Goal: Complete application form

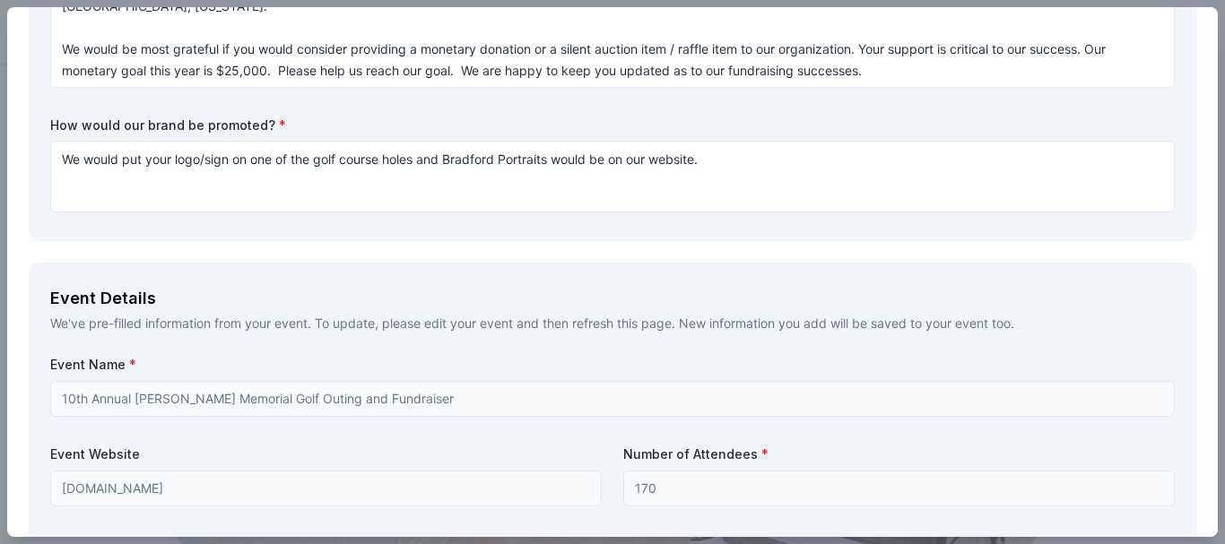
scroll to position [457, 0]
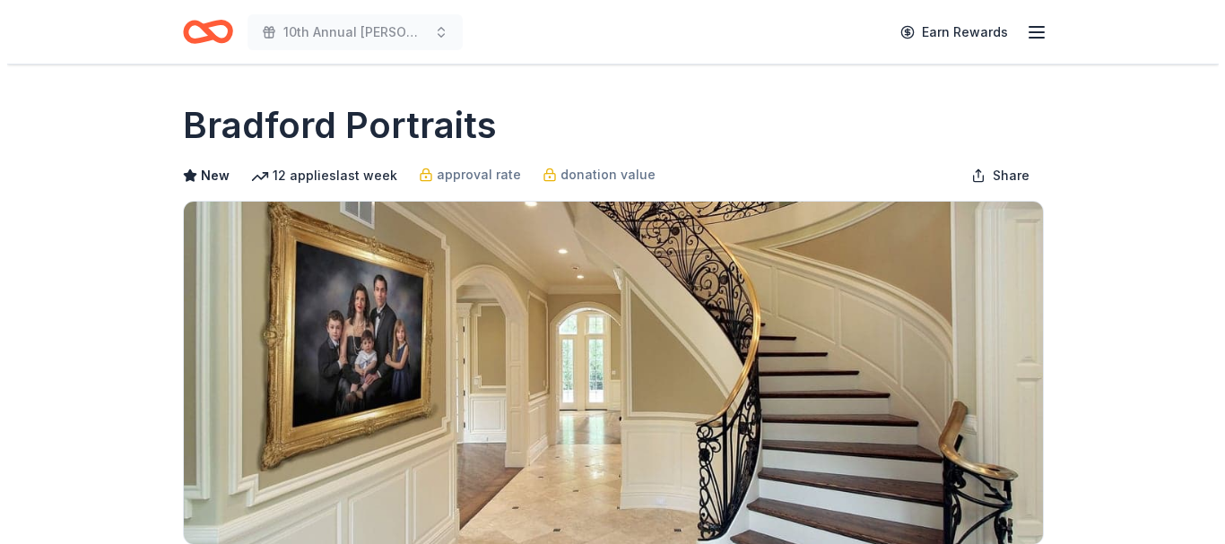
scroll to position [476, 0]
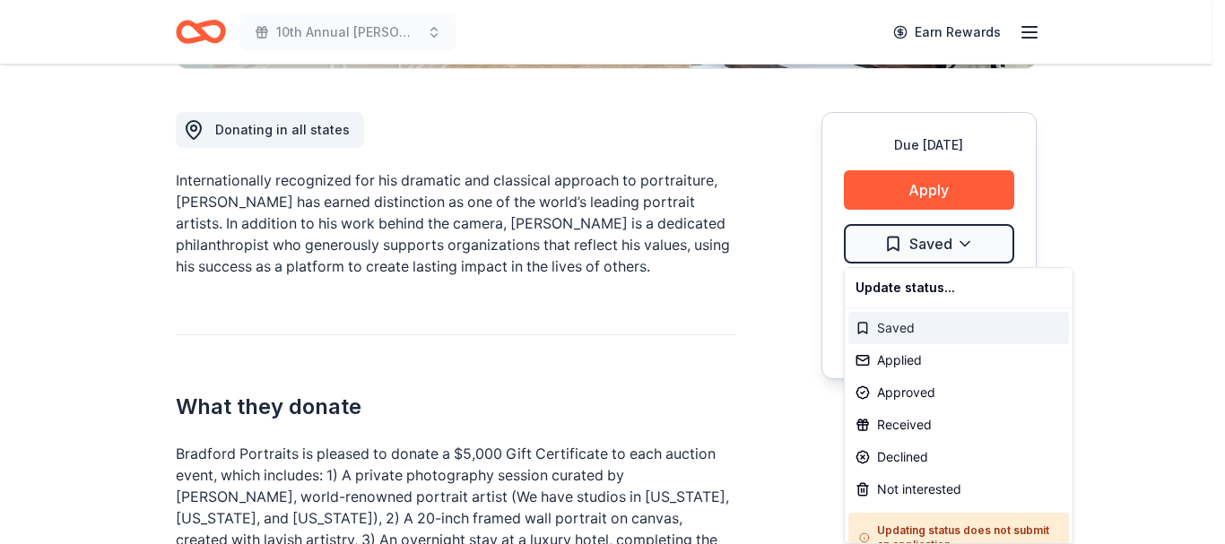
click at [902, 332] on div "Saved" at bounding box center [959, 328] width 221 height 32
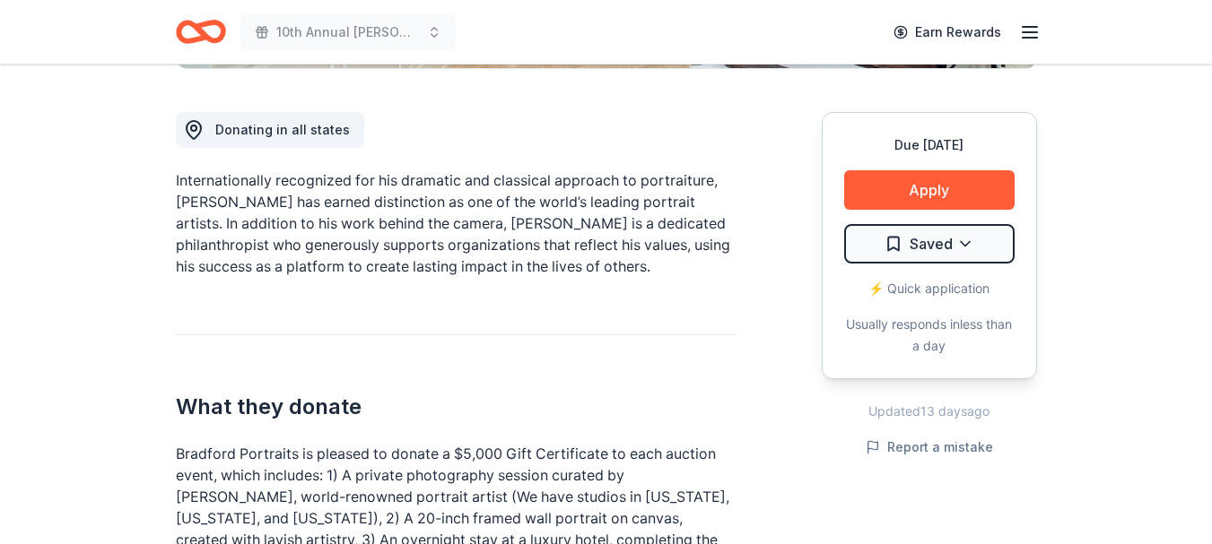
click at [937, 190] on button "Apply" at bounding box center [929, 189] width 170 height 39
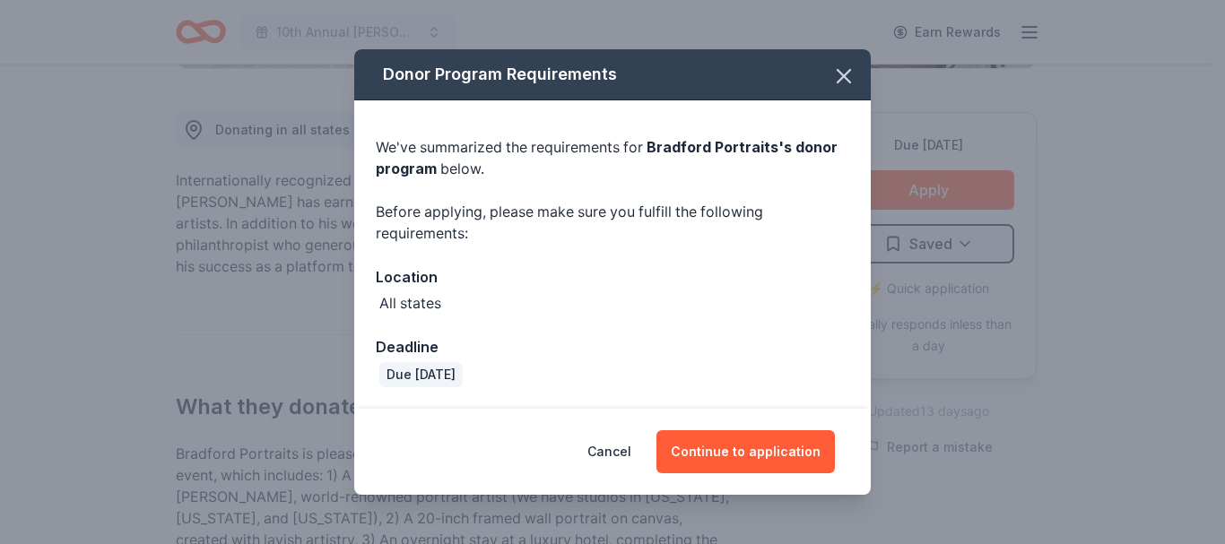
click at [753, 453] on button "Continue to application" at bounding box center [746, 452] width 178 height 43
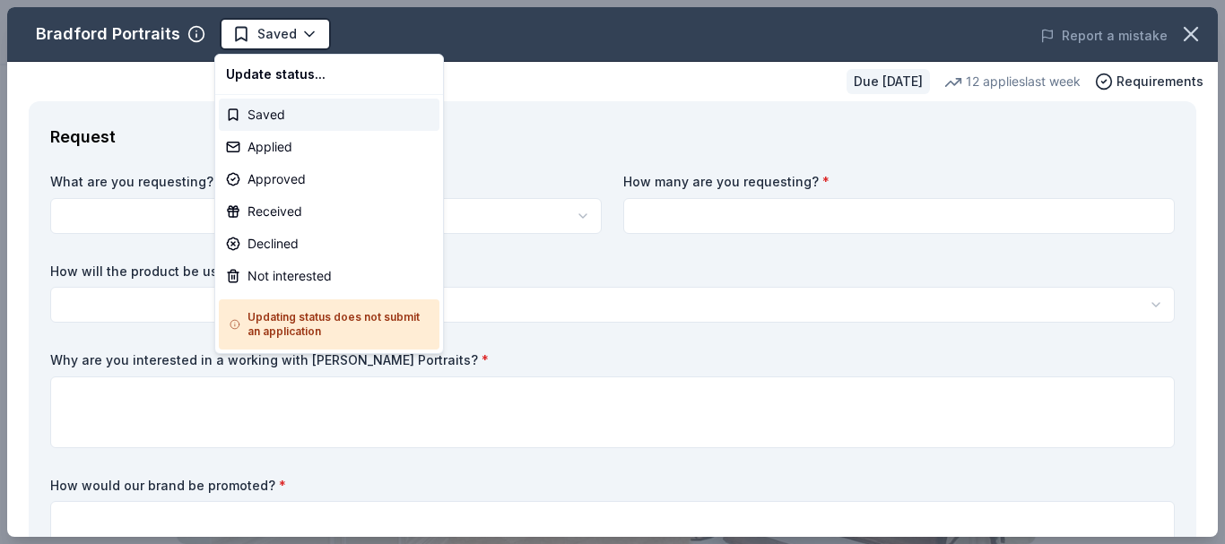
scroll to position [0, 0]
click at [265, 118] on div "Saved" at bounding box center [329, 115] width 221 height 32
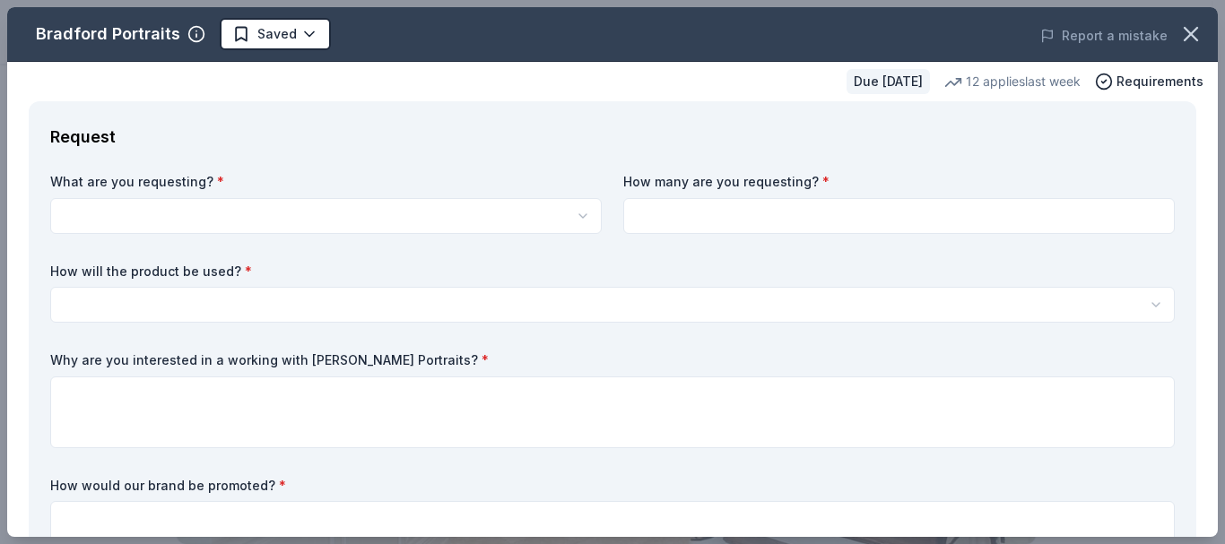
click at [532, 208] on html "10th Annual Brandon Bark Memorial Golf Outing and Fundraiser Saved Apply Due in…" at bounding box center [612, 272] width 1225 height 544
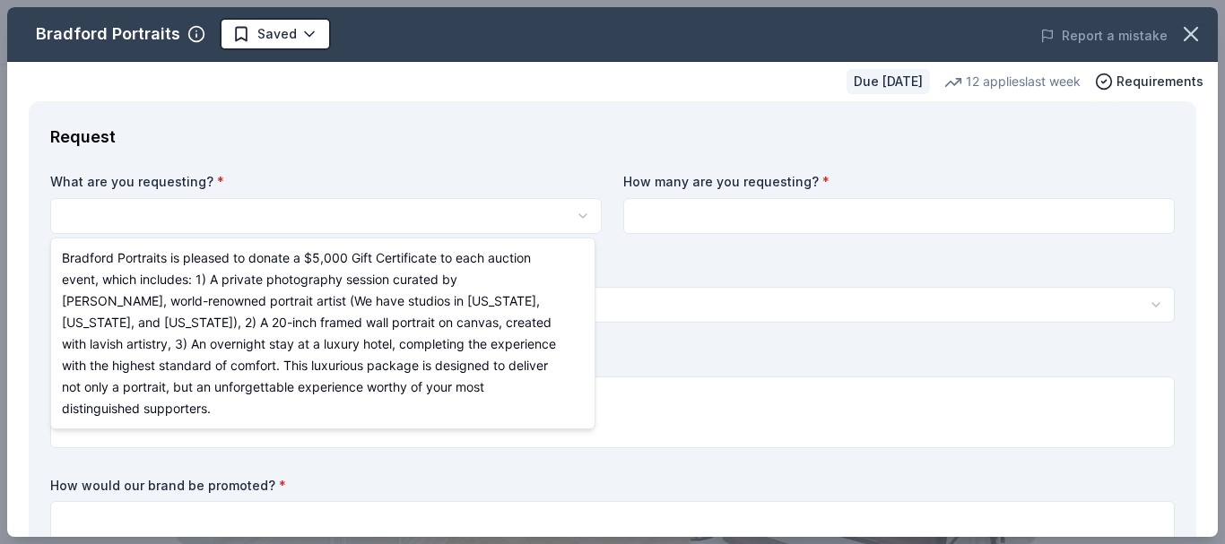
select select "Bradford Portraits is pleased to donate a $5,000 Gift Certificate to each aucti…"
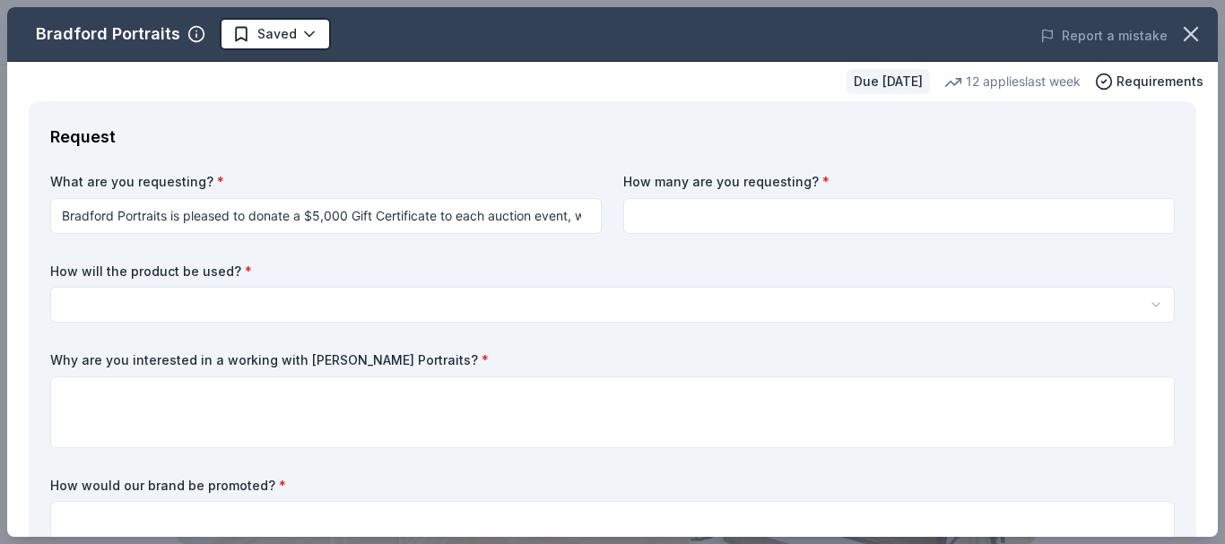
click at [526, 211] on html "10th Annual Brandon Bark Memorial Golf Outing and Fundraiser Saved Apply Due in…" at bounding box center [612, 272] width 1225 height 544
click at [430, 215] on html "10th Annual Brandon Bark Memorial Golf Outing and Fundraiser Saved Apply Due in…" at bounding box center [612, 272] width 1225 height 544
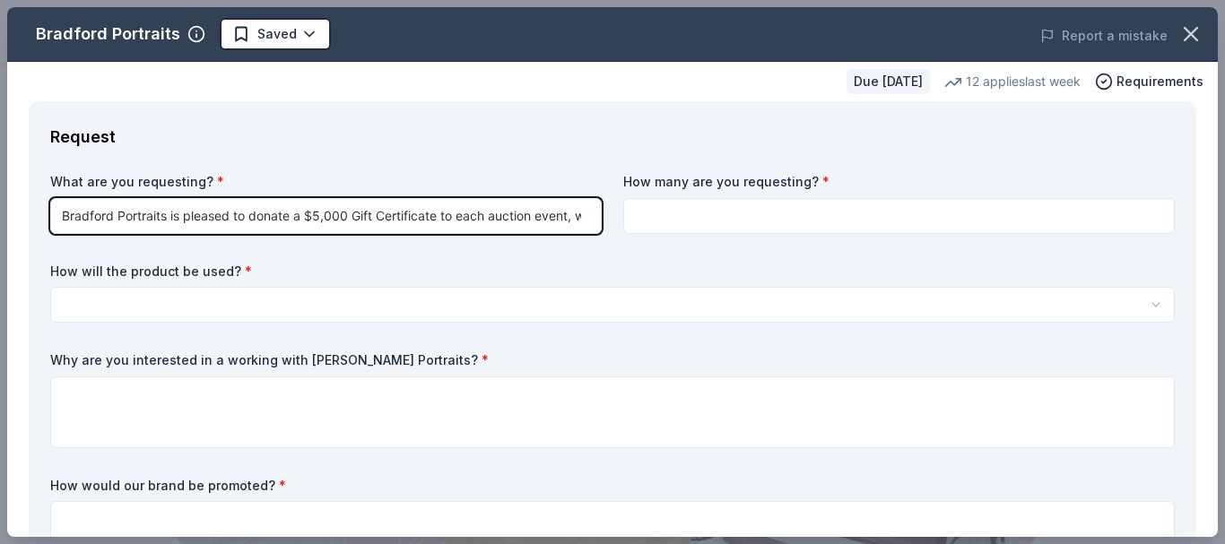
click at [430, 215] on html "10th Annual Brandon Bark Memorial Golf Outing and Fundraiser Saved Apply Due in…" at bounding box center [612, 272] width 1225 height 544
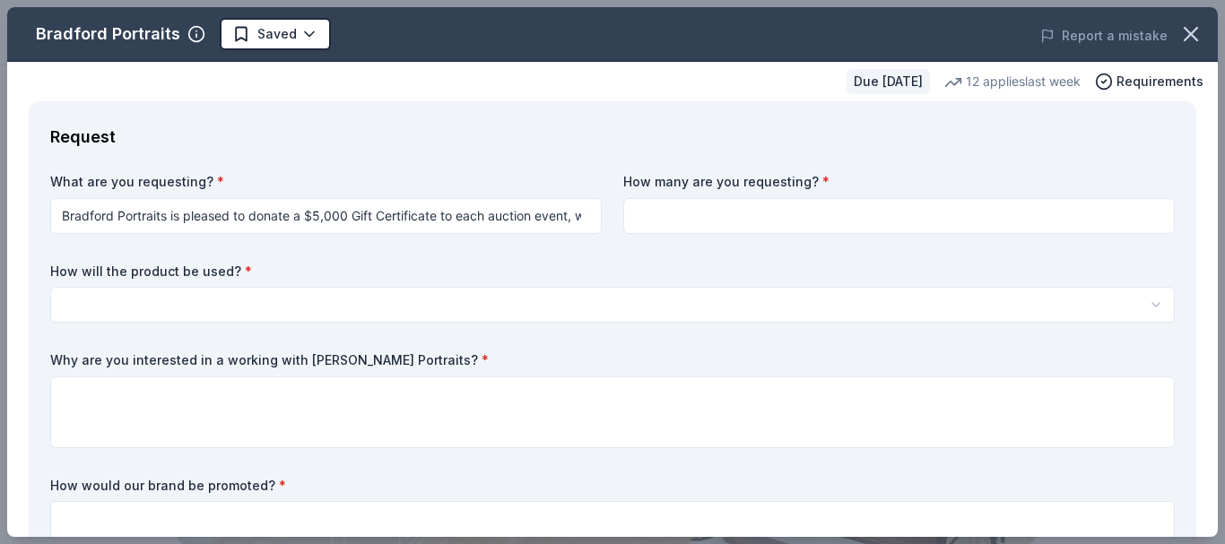
click at [527, 228] on body "10th Annual Brandon Bark Memorial Golf Outing and Fundraiser Saved Apply Due in…" at bounding box center [606, 272] width 1212 height 544
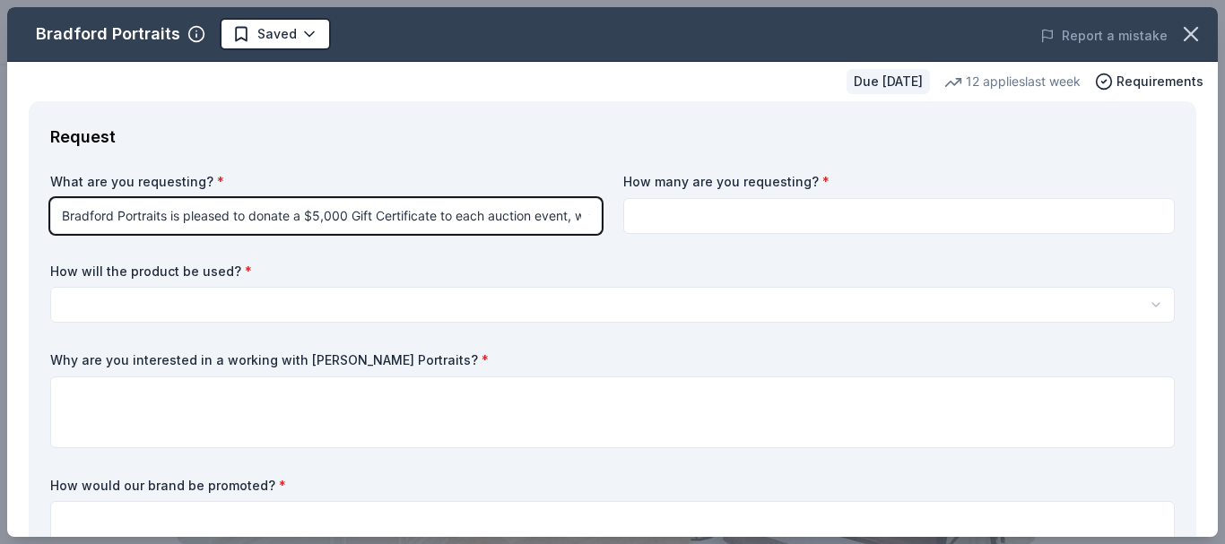
click at [523, 219] on html "10th Annual Brandon Bark Memorial Golf Outing and Fundraiser Saved Apply Due in…" at bounding box center [612, 272] width 1225 height 544
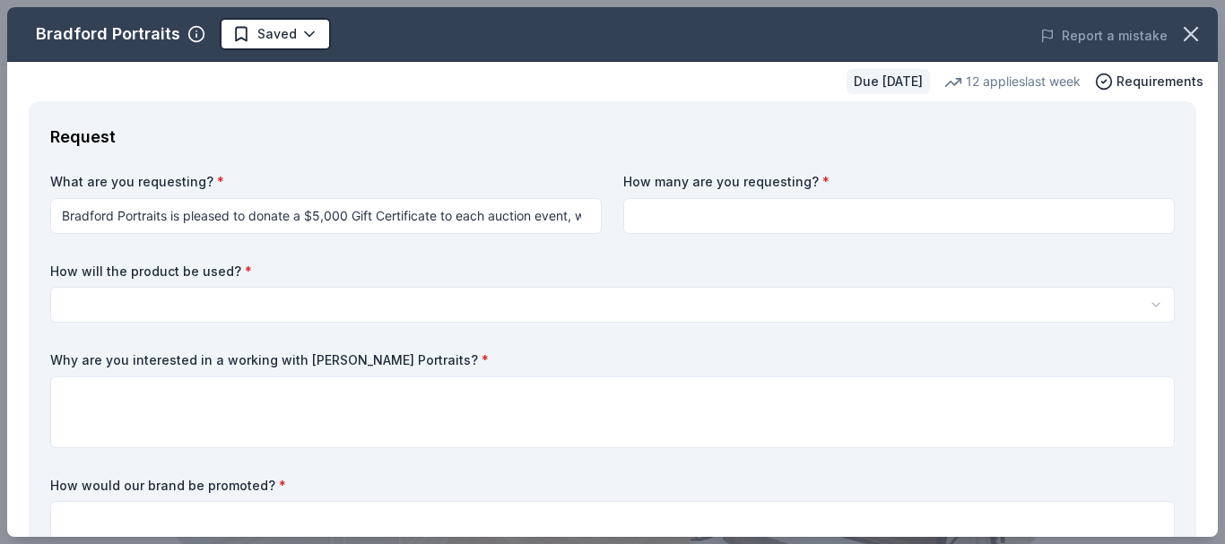
click at [717, 224] on input at bounding box center [899, 216] width 552 height 36
type input "1"
click at [401, 300] on html "10th Annual Brandon Bark Memorial Golf Outing and Fundraiser Saved Apply Due in…" at bounding box center [612, 272] width 1225 height 544
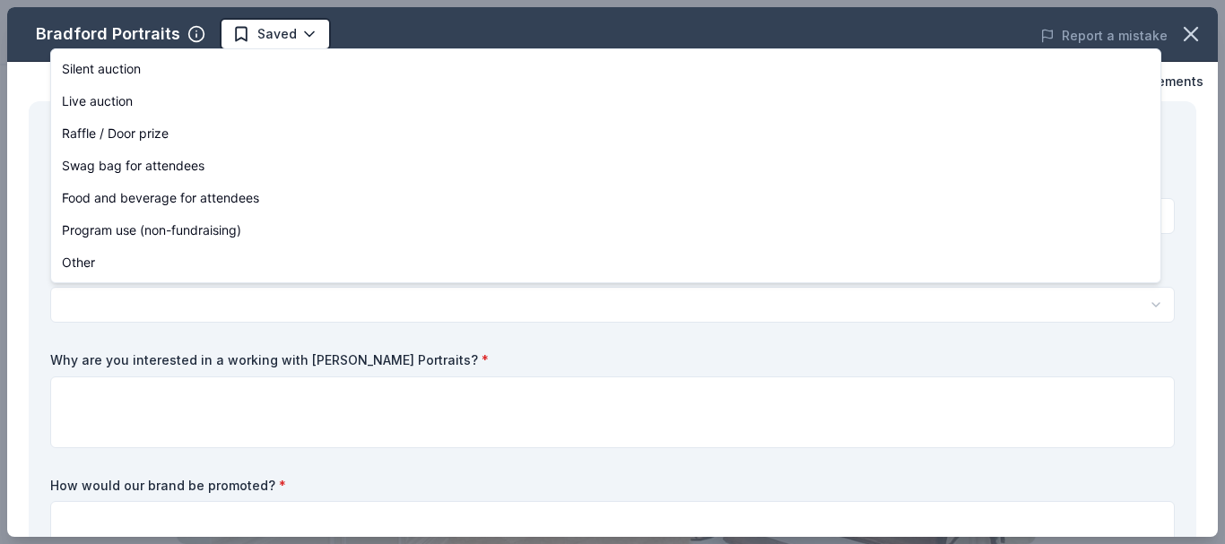
select select "silentAuction"
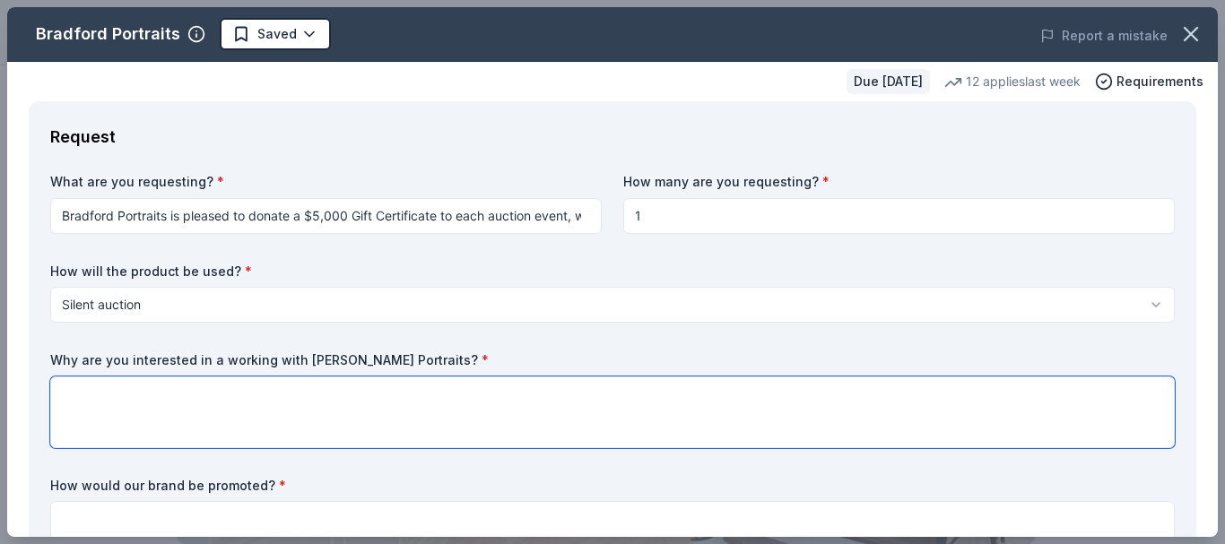
click at [89, 394] on textarea at bounding box center [612, 413] width 1125 height 72
paste textarea "To make a difference, we rely solely on the support and donations of generous c…"
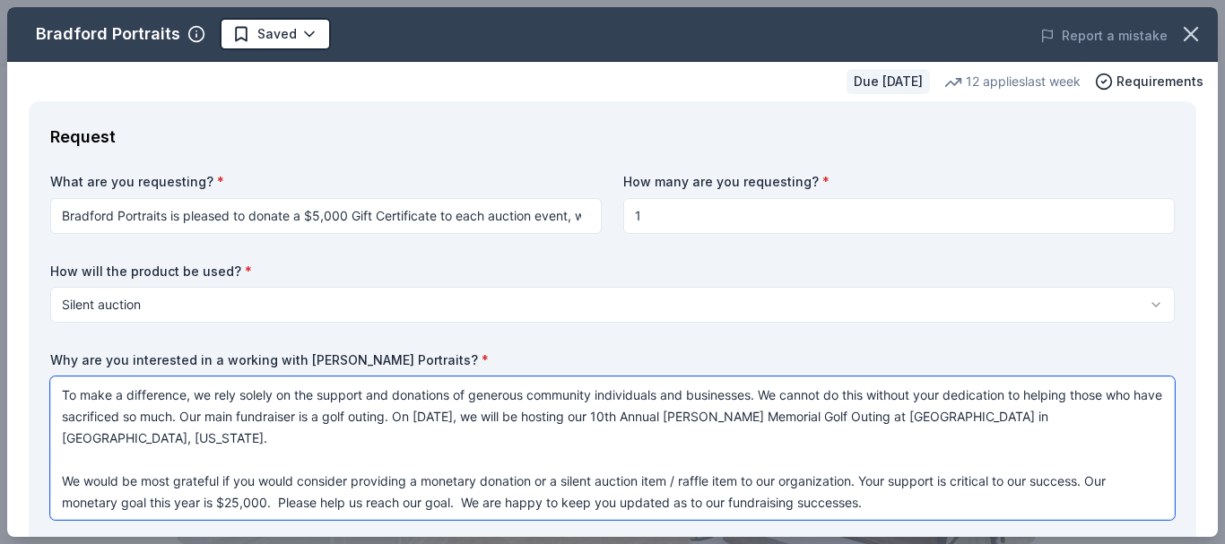
type textarea "To make a difference, we rely solely on the support and donations of generous c…"
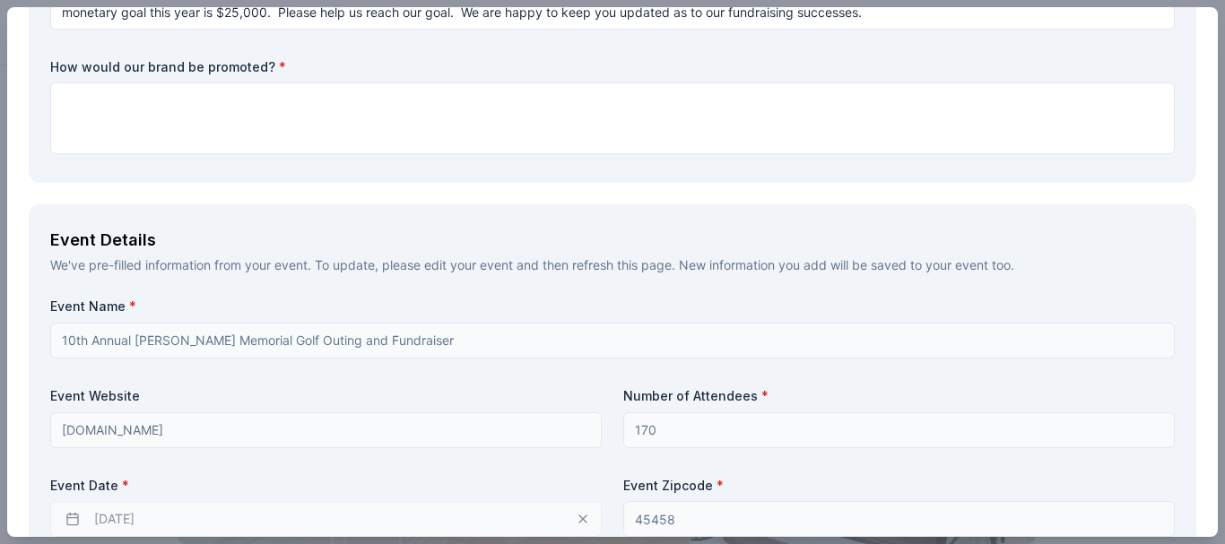
scroll to position [514, 0]
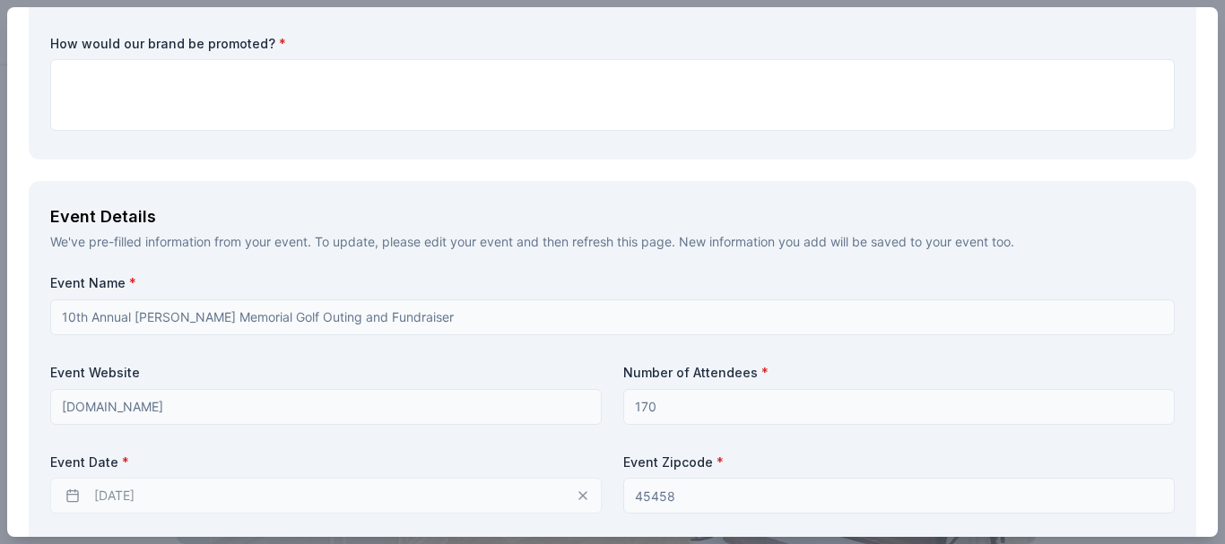
click at [577, 492] on div "[DATE]" at bounding box center [326, 496] width 552 height 36
click at [161, 496] on div "[DATE]" at bounding box center [326, 496] width 552 height 36
